Goal: Task Accomplishment & Management: Manage account settings

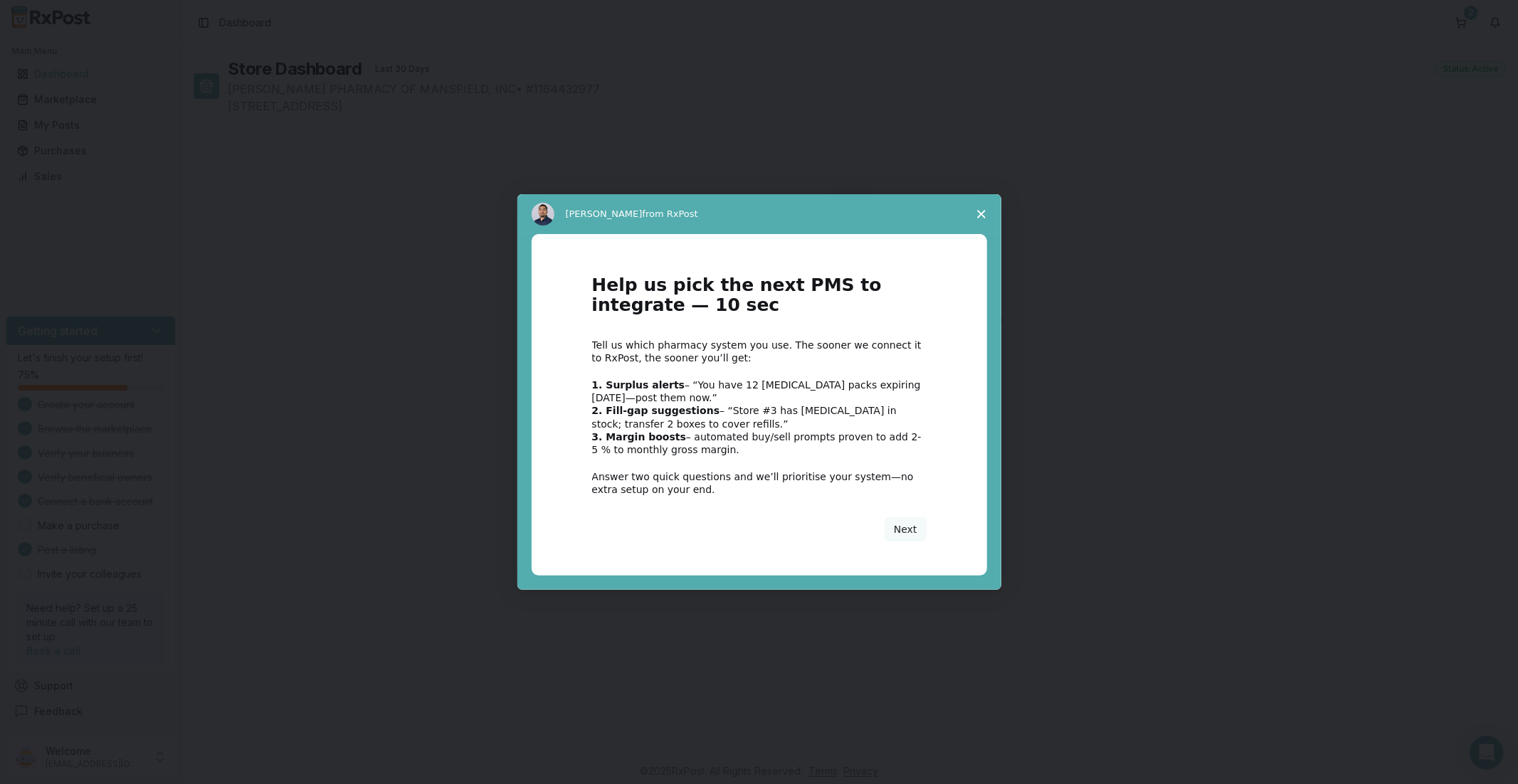
click at [986, 212] on span "Close survey" at bounding box center [982, 214] width 40 height 40
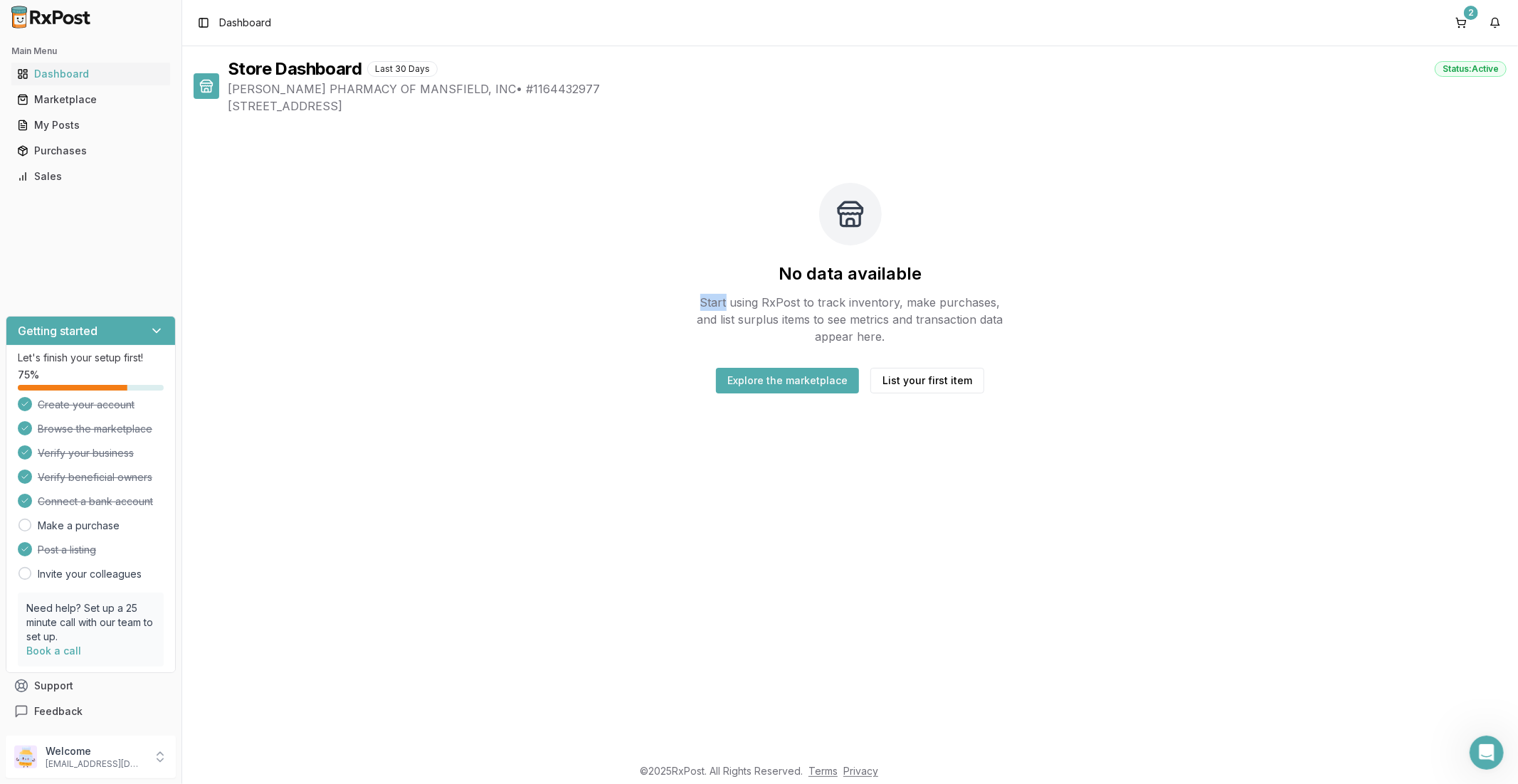
click at [986, 212] on div "No data available Start using RxPost to track inventory, make purchases, and li…" at bounding box center [850, 287] width 1313 height 301
click at [128, 767] on p "[EMAIL_ADDRESS][DOMAIN_NAME]" at bounding box center [94, 764] width 99 height 11
click at [226, 714] on span "Team Members" at bounding box center [258, 714] width 135 height 14
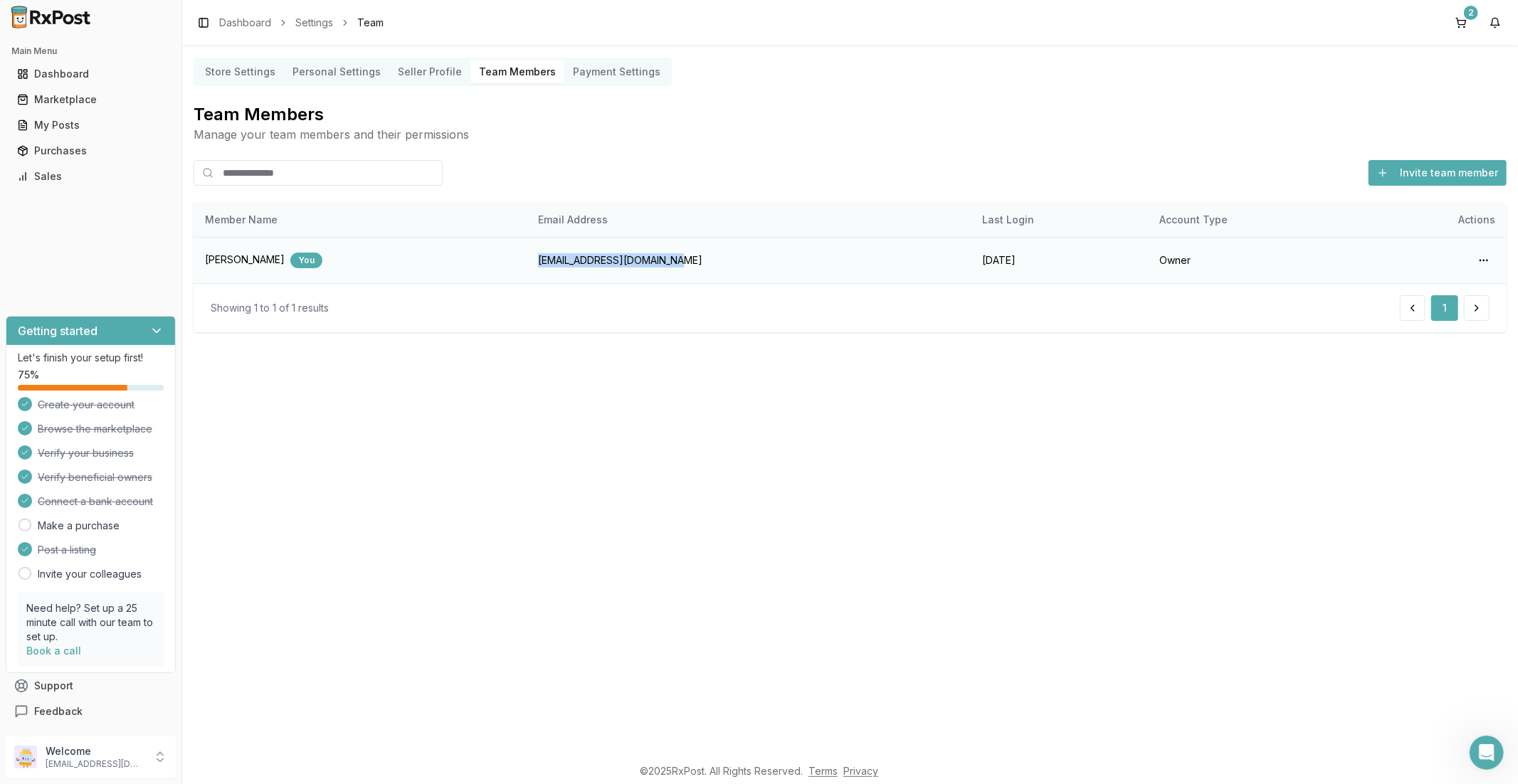
drag, startPoint x: 659, startPoint y: 259, endPoint x: 505, endPoint y: 258, distance: 154.0
click at [527, 258] on td "[EMAIL_ADDRESS][DOMAIN_NAME]" at bounding box center [749, 259] width 444 height 46
copy td "[EMAIL_ADDRESS][DOMAIN_NAME]"
